Goal: Information Seeking & Learning: Learn about a topic

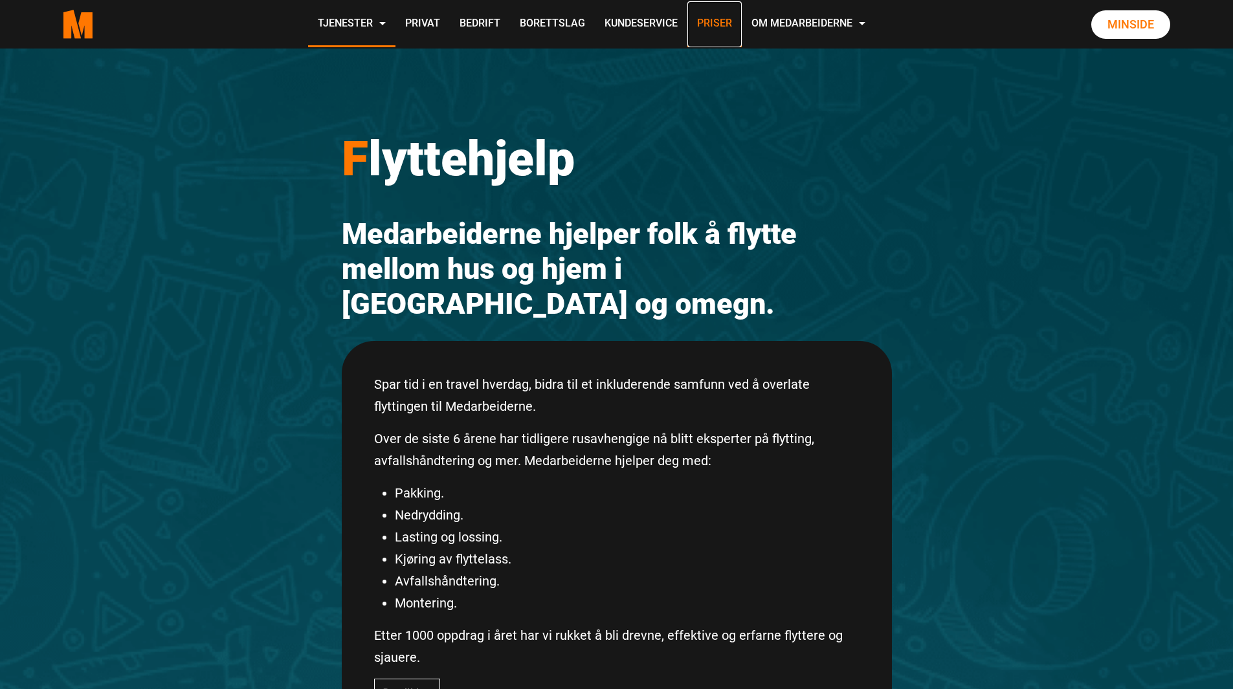
click at [718, 22] on link "Priser" at bounding box center [714, 24] width 54 height 46
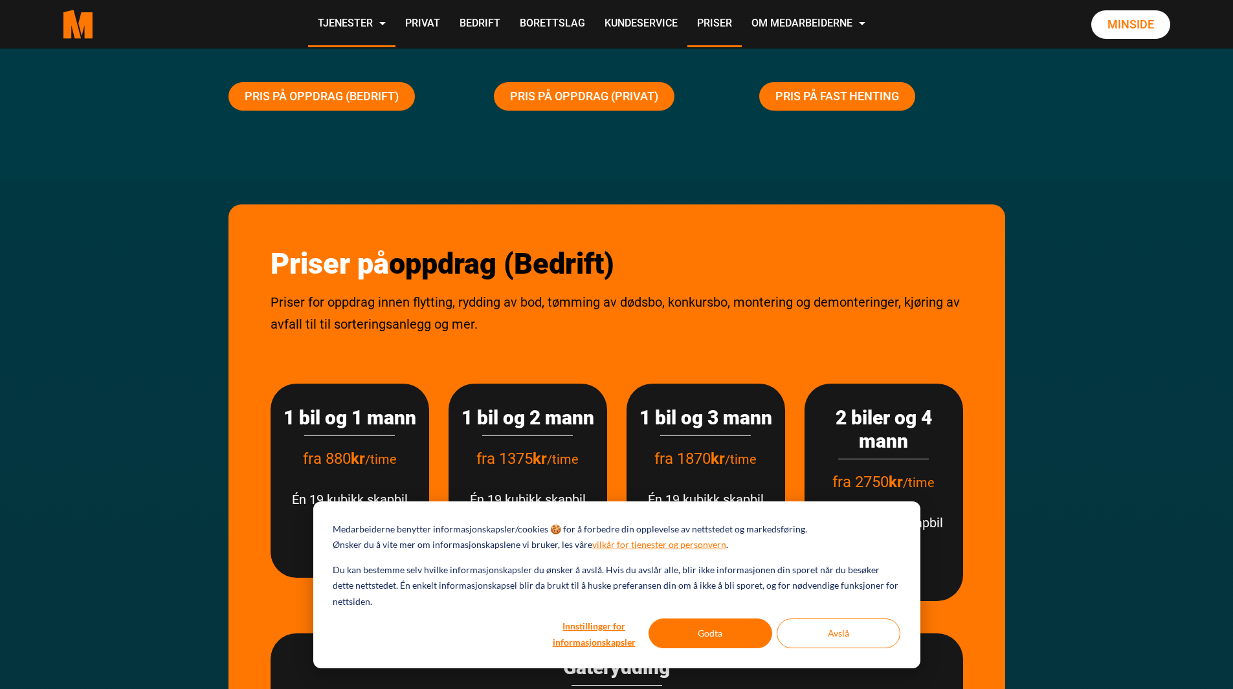
scroll to position [129, 0]
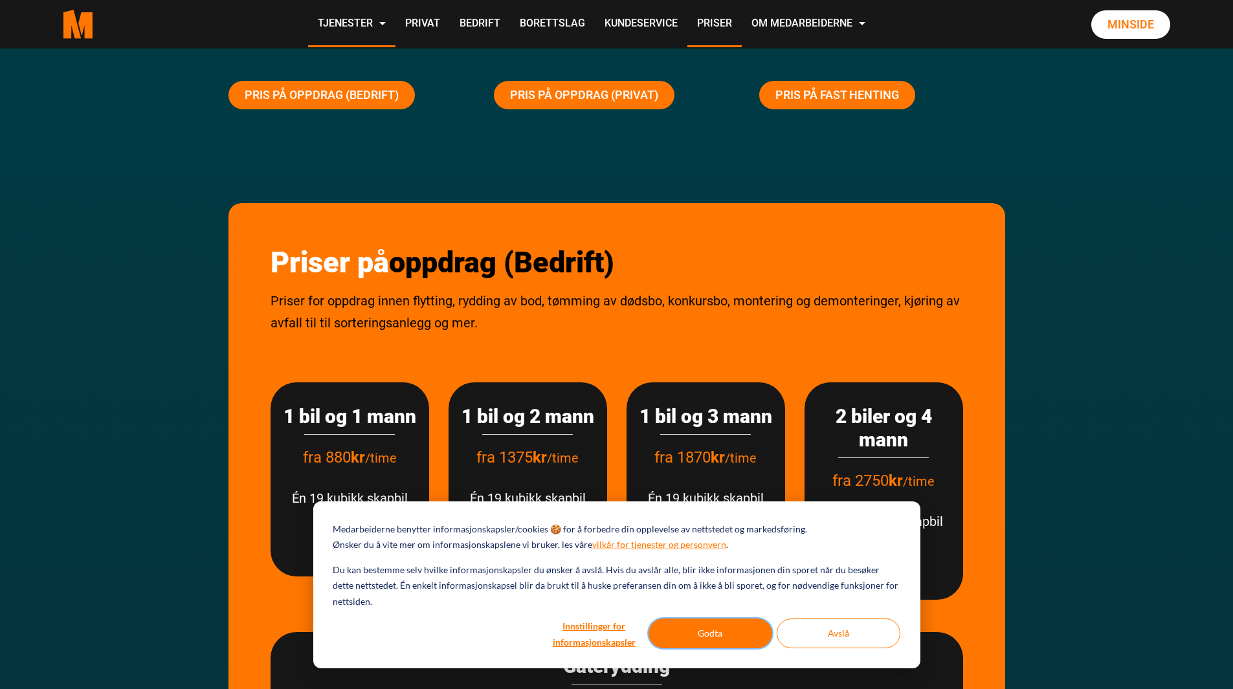
click at [730, 643] on button "Godta" at bounding box center [711, 634] width 124 height 30
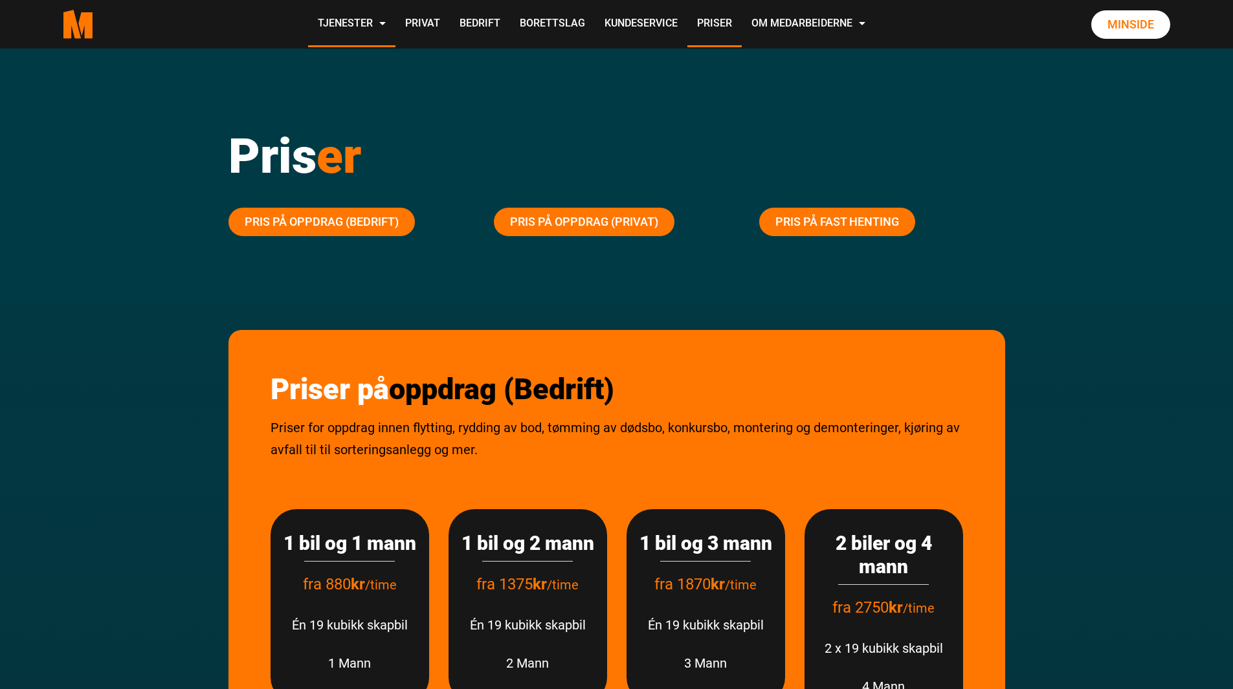
scroll to position [0, 0]
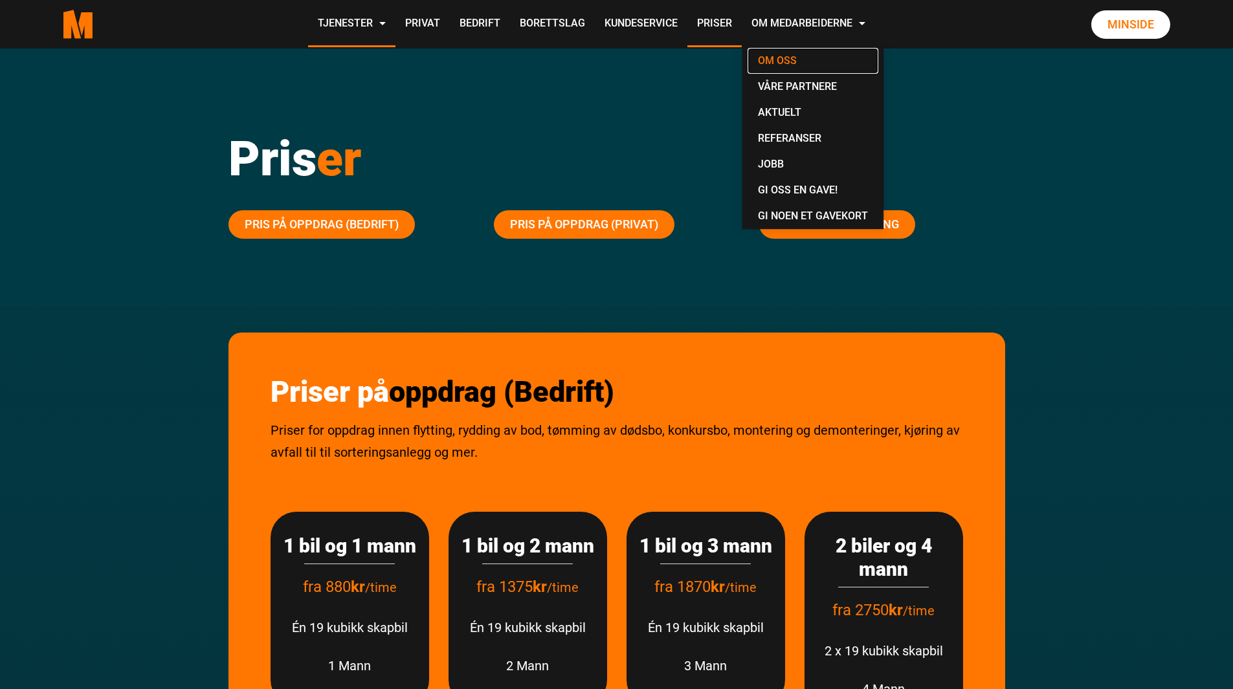
click at [800, 58] on link "Om oss" at bounding box center [813, 61] width 131 height 26
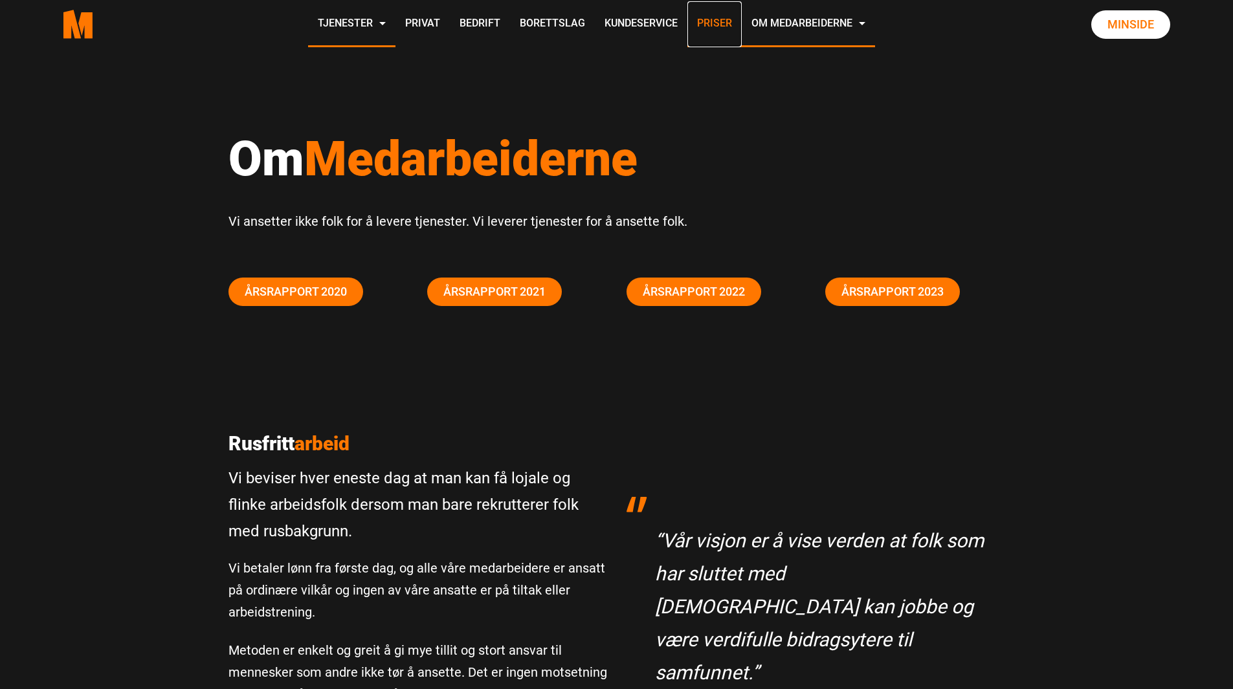
click at [724, 21] on link "Priser" at bounding box center [714, 24] width 54 height 46
